Goal: Find specific page/section: Find specific page/section

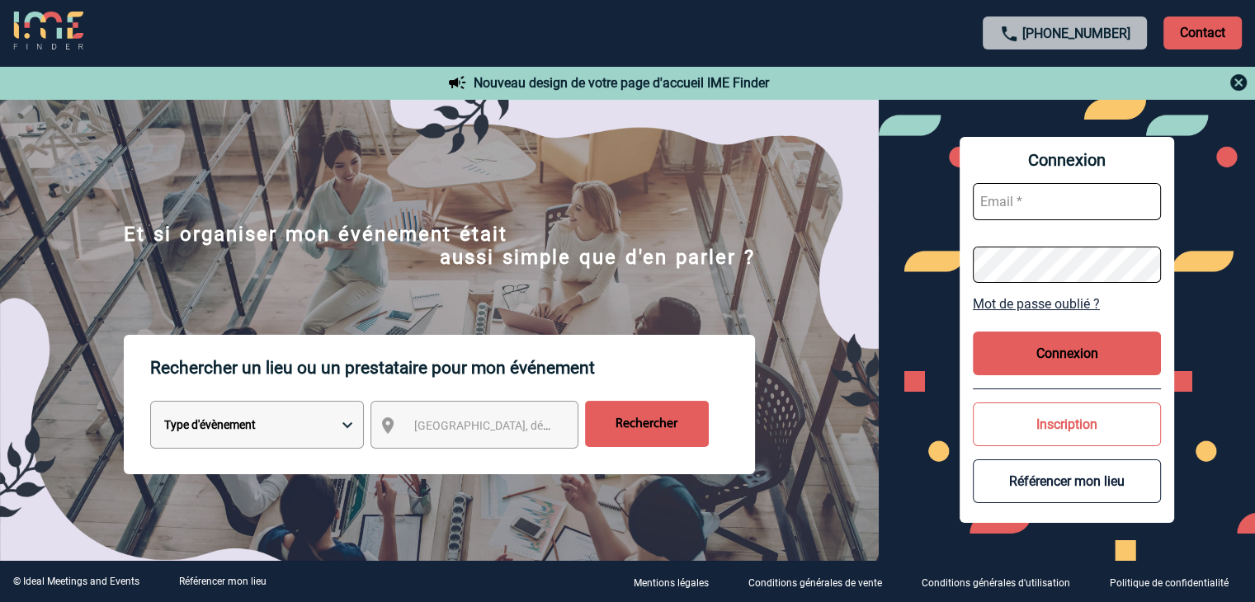
type input "mthevenin@ime-groupe.com"
click at [1078, 352] on button "Connexion" at bounding box center [1067, 354] width 188 height 44
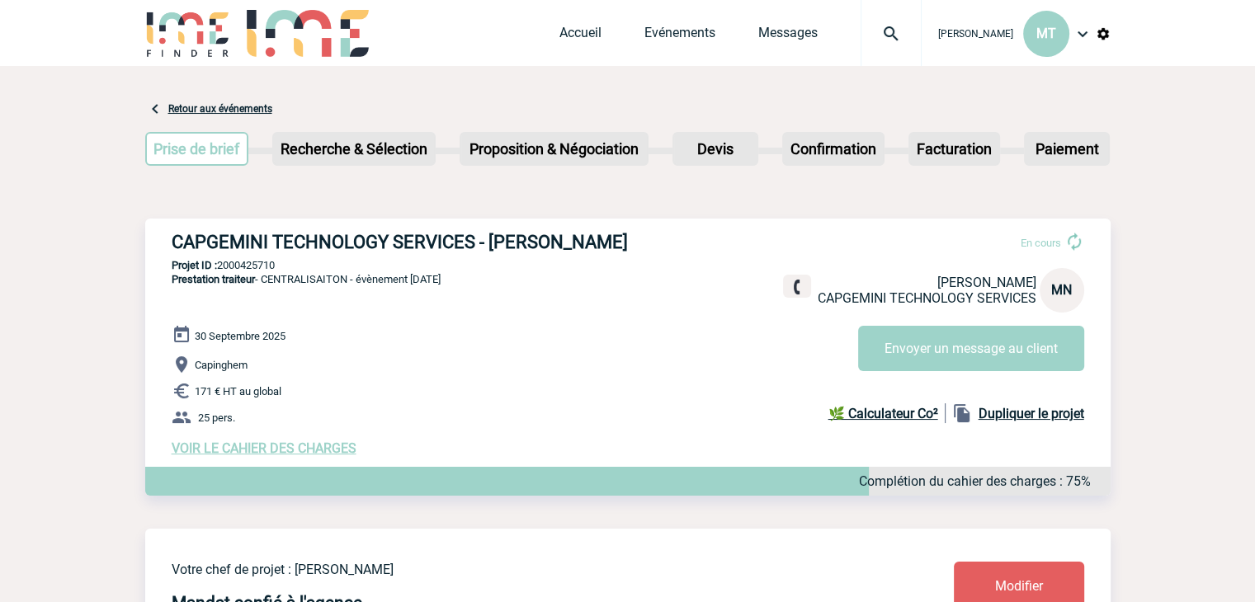
drag, startPoint x: 767, startPoint y: 212, endPoint x: 757, endPoint y: 212, distance: 9.9
drag, startPoint x: 628, startPoint y: 245, endPoint x: 137, endPoint y: 237, distance: 491.1
click at [253, 243] on h3 "CAPGEMINI TECHNOLOGY SERVICES - [PERSON_NAME]" at bounding box center [419, 242] width 495 height 21
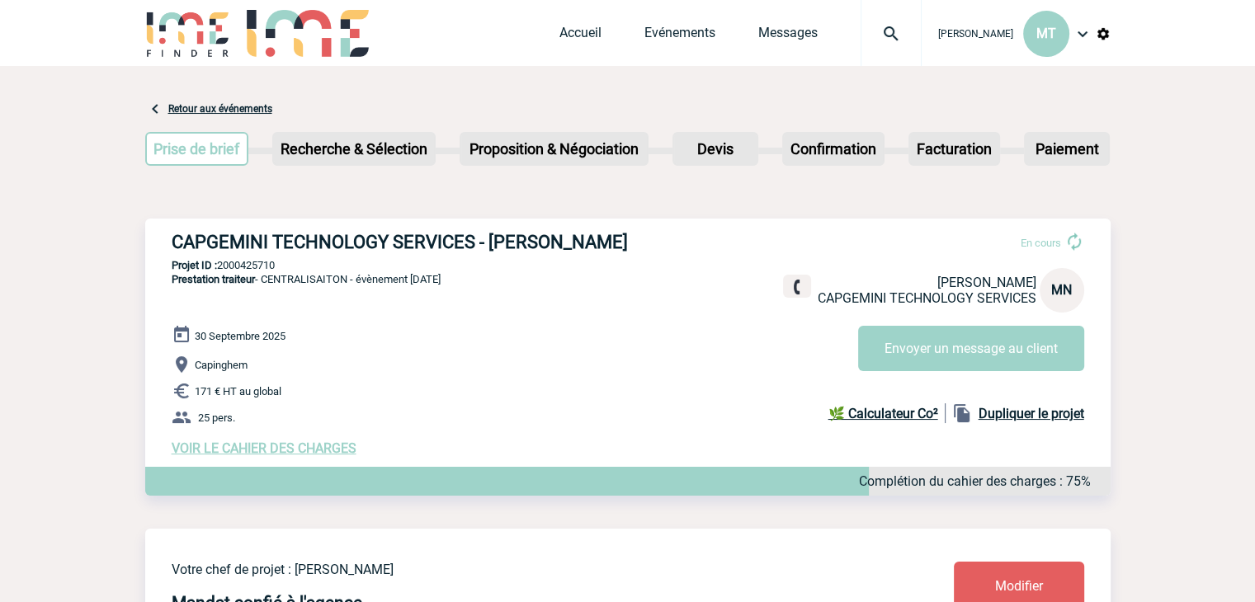
click at [256, 243] on h3 "CAPGEMINI TECHNOLOGY SERVICES - [PERSON_NAME]" at bounding box center [419, 242] width 495 height 21
click at [289, 248] on h3 "CAPGEMINI TECHNOLOGY SERVICES - [PERSON_NAME]" at bounding box center [419, 242] width 495 height 21
click at [290, 248] on h3 "CAPGEMINI TECHNOLOGY SERVICES - [PERSON_NAME]" at bounding box center [419, 242] width 495 height 21
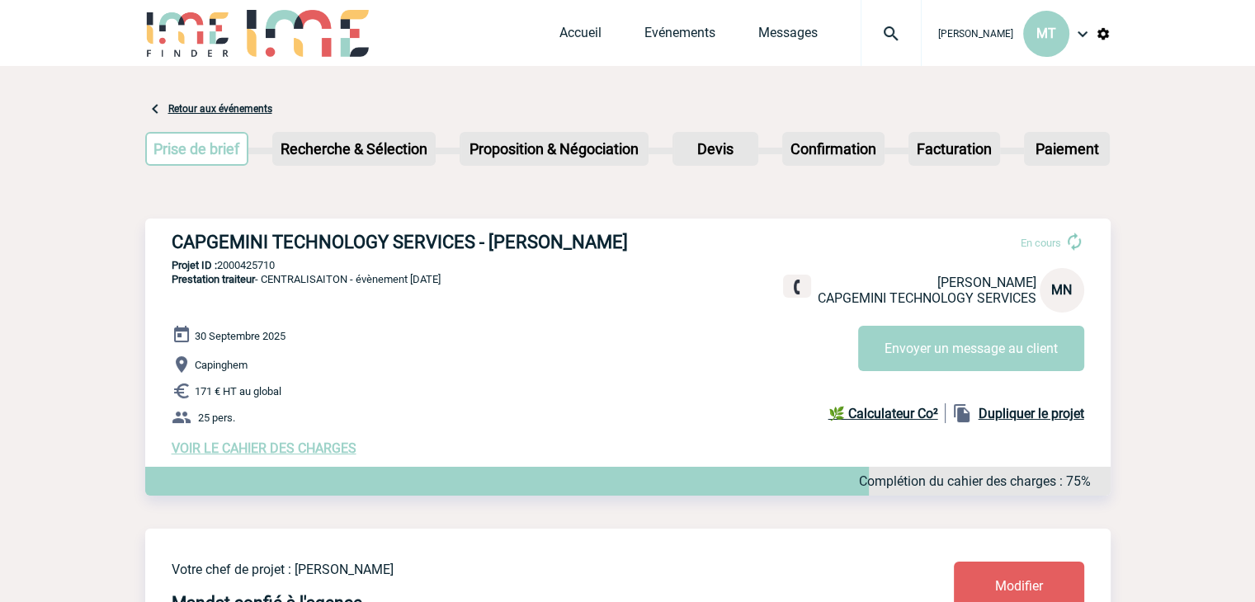
drag, startPoint x: 628, startPoint y: 242, endPoint x: 176, endPoint y: 245, distance: 452.3
click at [176, 245] on h3 "CAPGEMINI TECHNOLOGY SERVICES - [PERSON_NAME]" at bounding box center [419, 242] width 495 height 21
copy h3 "CAPGEMINI TECHNOLOGY SERVICES - [PERSON_NAME]"
click at [301, 286] on span "Prestation traiteur - CENTRALISAITON - évènement [DATE]" at bounding box center [306, 279] width 269 height 12
drag, startPoint x: 288, startPoint y: 263, endPoint x: 222, endPoint y: 266, distance: 66.1
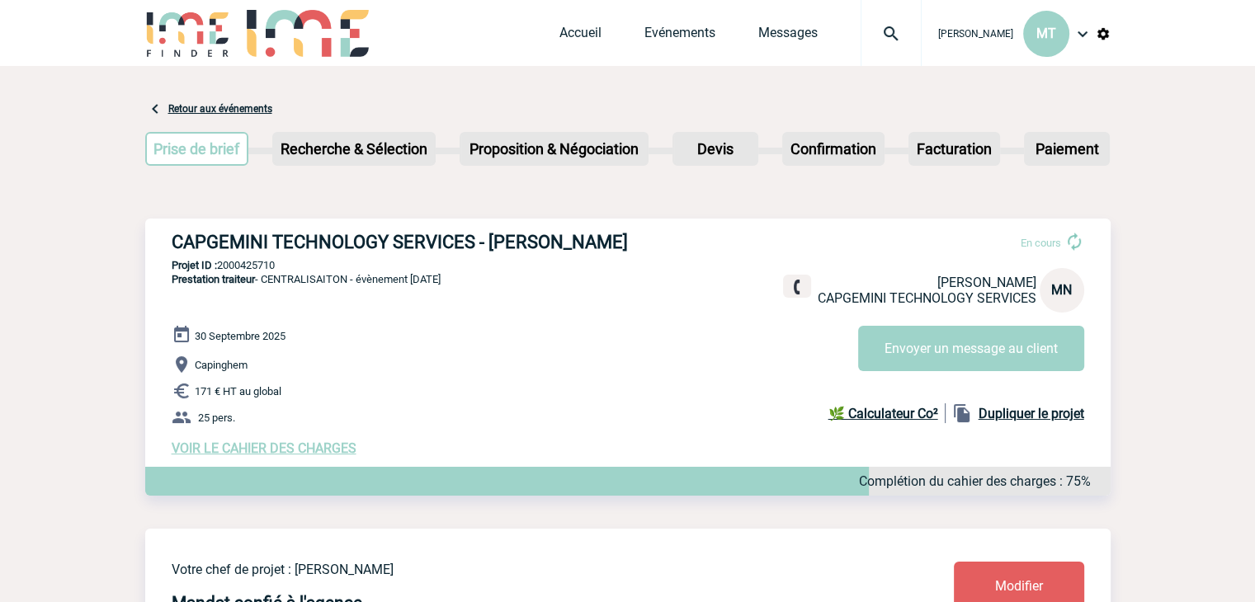
click at [222, 266] on p "Projet ID : 2000425710" at bounding box center [628, 265] width 966 height 12
copy p "2000425710"
drag, startPoint x: 333, startPoint y: 285, endPoint x: 344, endPoint y: 285, distance: 10.7
click at [333, 284] on span "Prestation traiteur - CENTRALISAITON - évènement [DATE]" at bounding box center [306, 279] width 269 height 12
drag, startPoint x: 351, startPoint y: 281, endPoint x: 267, endPoint y: 283, distance: 83.4
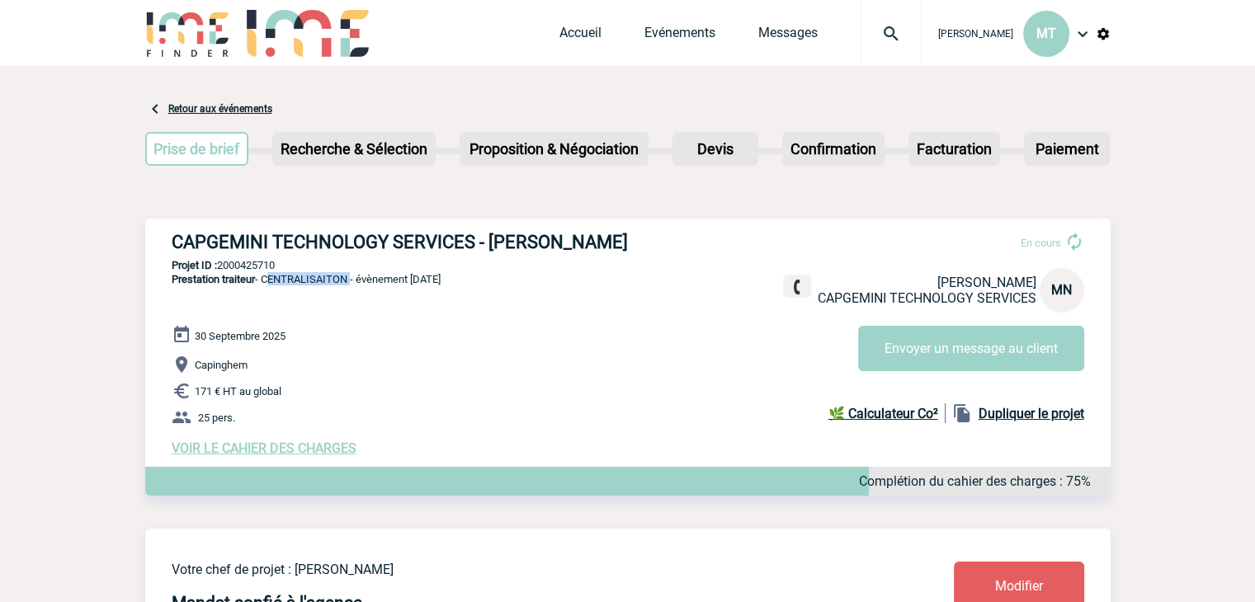
click at [267, 283] on span "Prestation traiteur - CENTRALISAITON - évènement [DATE]" at bounding box center [306, 279] width 269 height 12
copy span "CENTRALISAITON"
